Goal: Navigation & Orientation: Find specific page/section

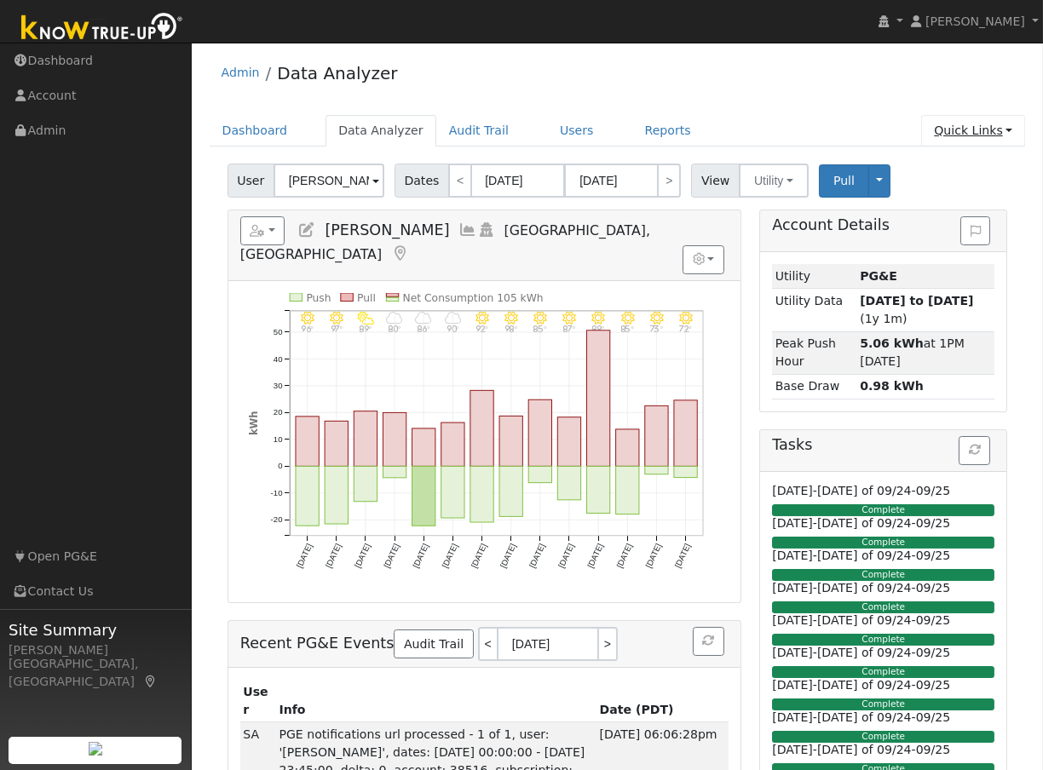
click at [976, 133] on link "Quick Links" at bounding box center [973, 131] width 104 height 32
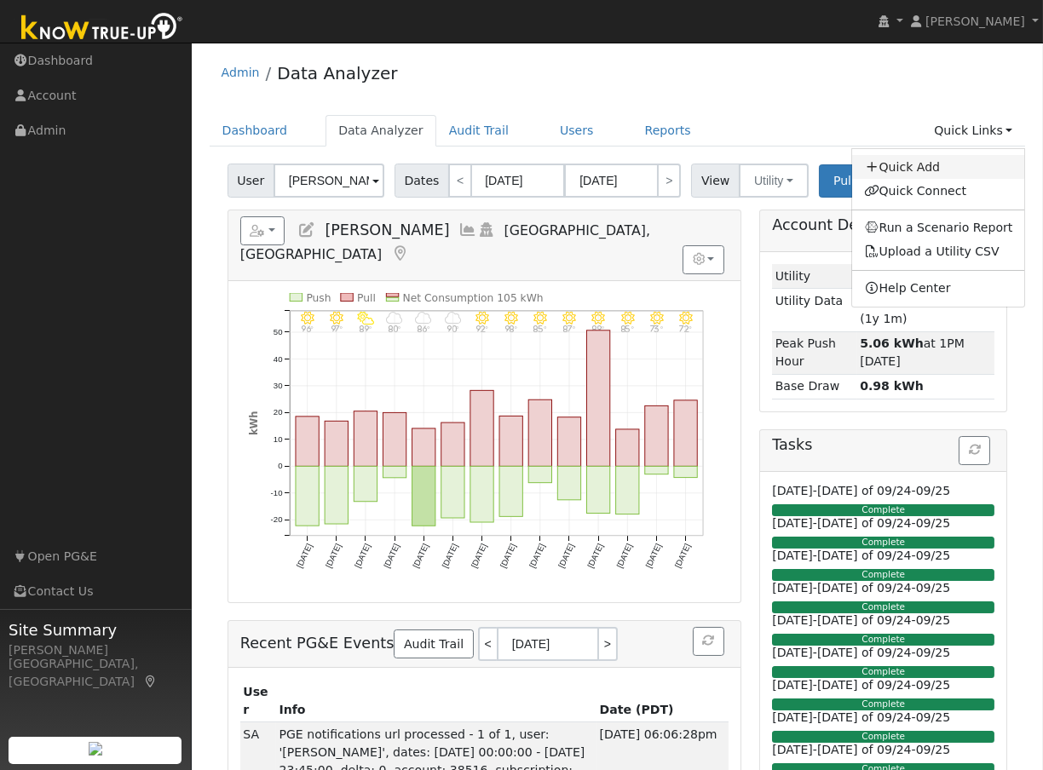
click at [918, 169] on link "Quick Add" at bounding box center [938, 167] width 173 height 24
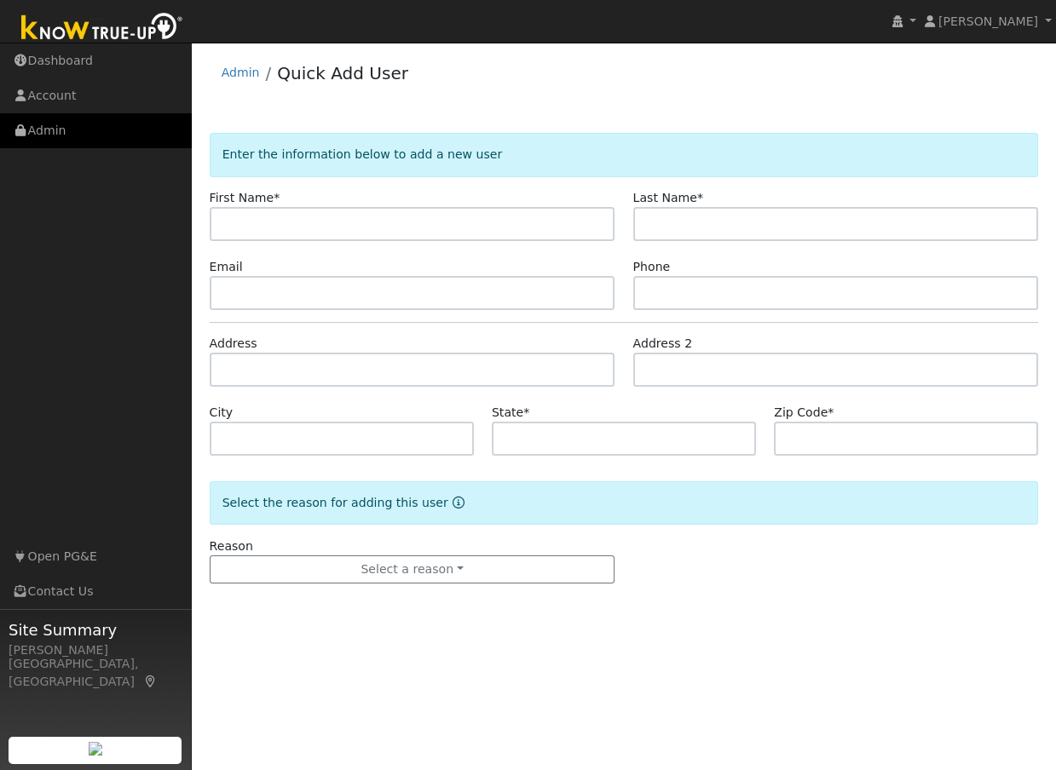
click at [46, 129] on link "Admin" at bounding box center [96, 130] width 192 height 35
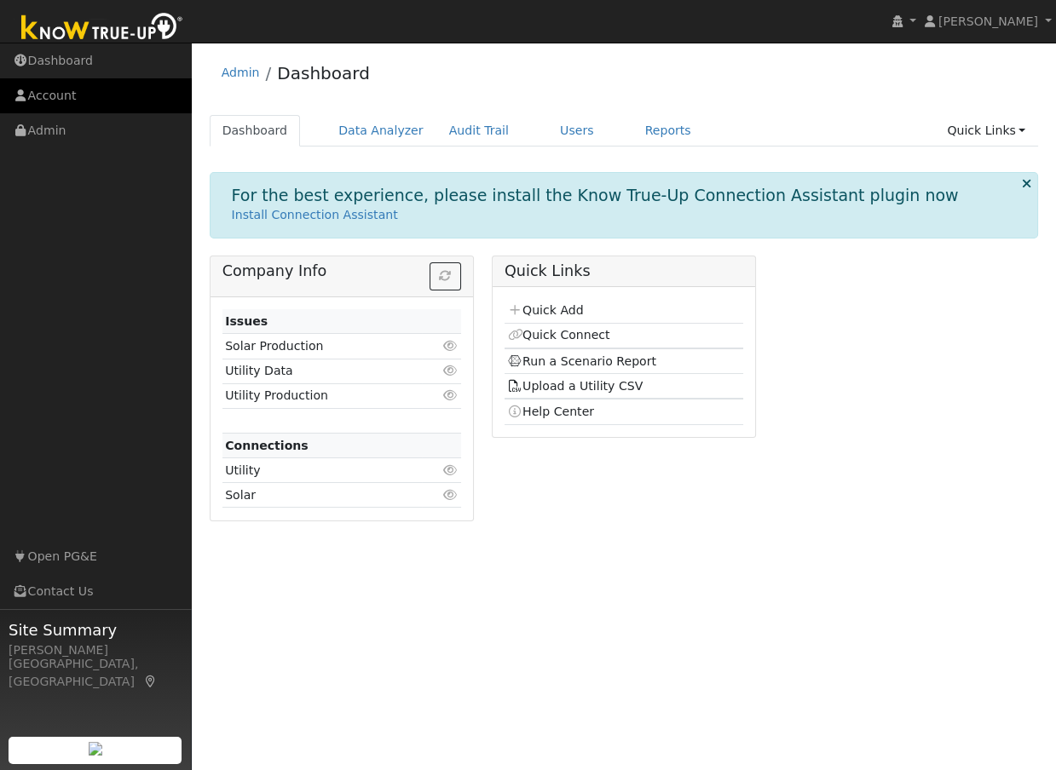
click at [58, 96] on link "Account" at bounding box center [96, 95] width 192 height 35
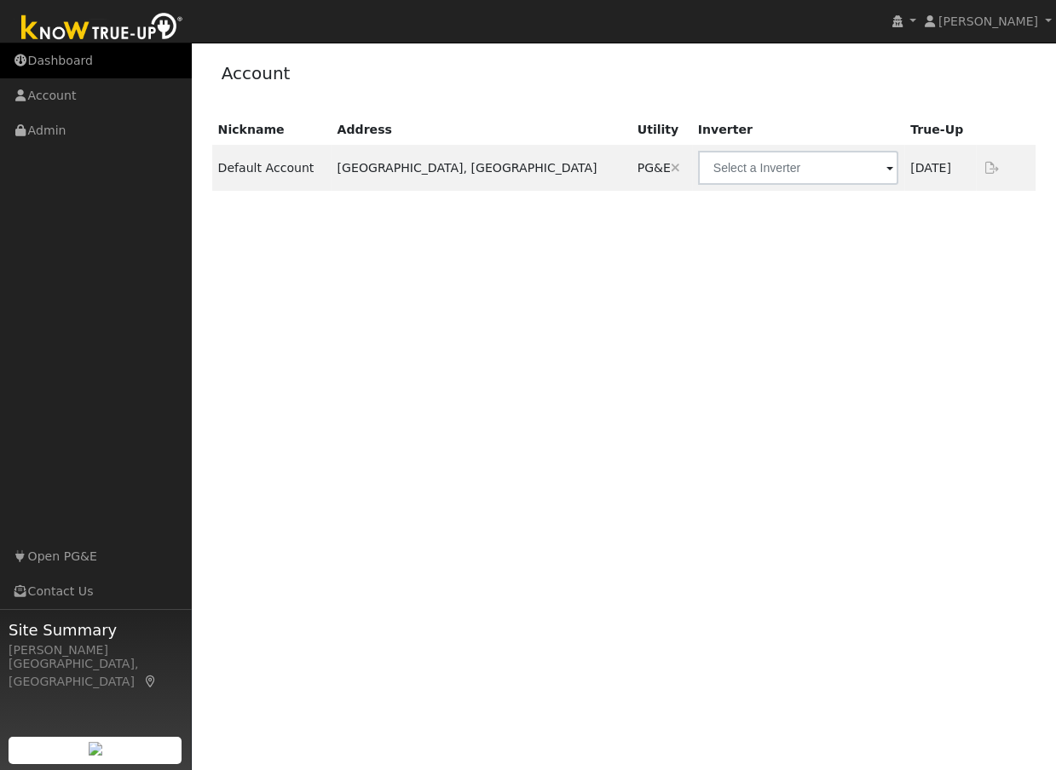
click at [59, 57] on link "Dashboard" at bounding box center [96, 60] width 192 height 35
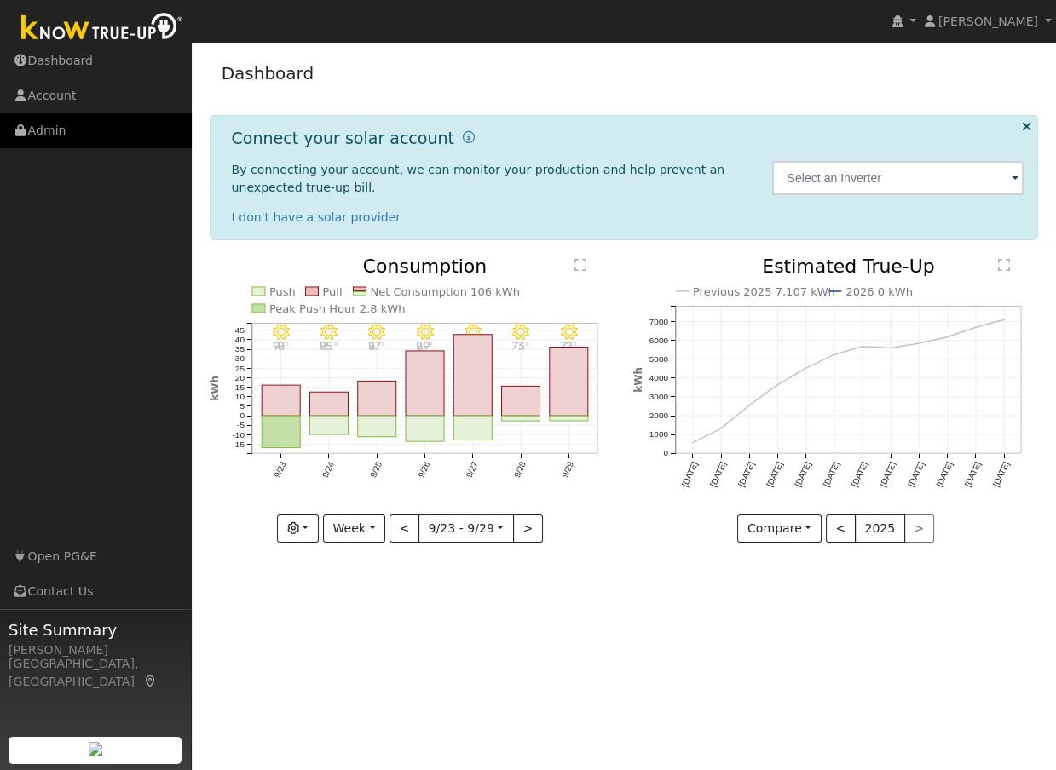
click at [45, 135] on link "Admin" at bounding box center [96, 130] width 192 height 35
